Goal: Transaction & Acquisition: Purchase product/service

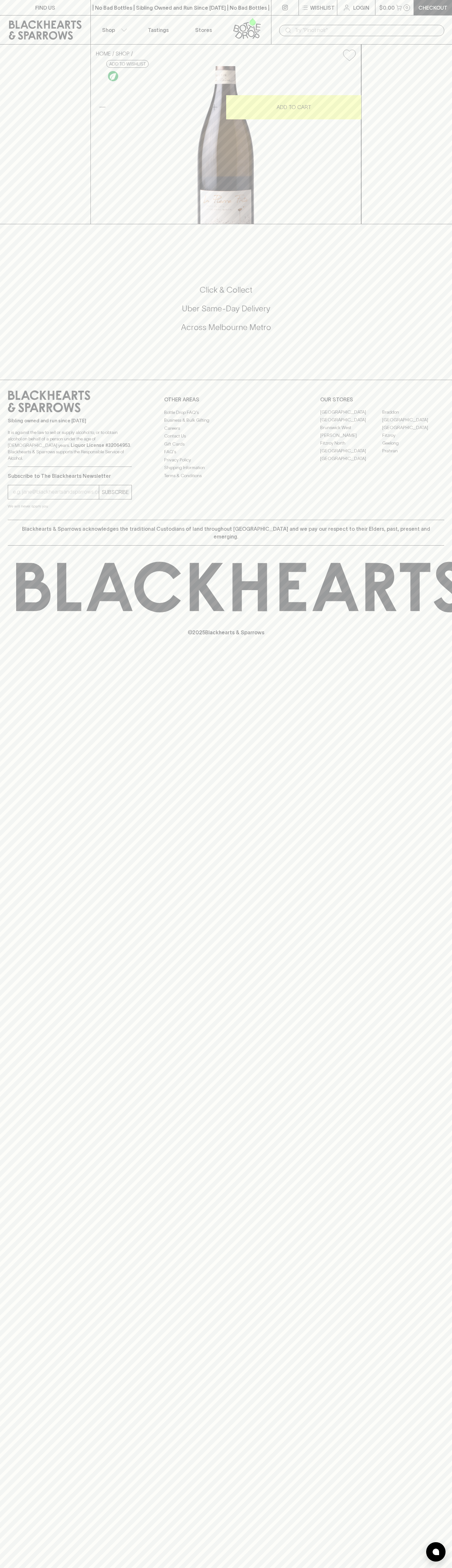
click at [368, 30] on input "text" at bounding box center [366, 30] width 144 height 10
click at [431, 341] on div "Click & Collect Uber Same-Day Delivery Across [GEOGRAPHIC_DATA] Metro" at bounding box center [226, 312] width 436 height 57
click at [435, 1567] on html "FIND US | No Bad Bottles | Sibling Owned and Run Since [DATE] | No Bad Bottles …" at bounding box center [226, 784] width 452 height 1568
click at [25, 224] on div "HOME SHOP Le Pas Saint [PERSON_NAME] Frite Saumur Blanc 2022 $53.00 Add to wish…" at bounding box center [226, 134] width 452 height 180
